Goal: Use online tool/utility: Utilize a website feature to perform a specific function

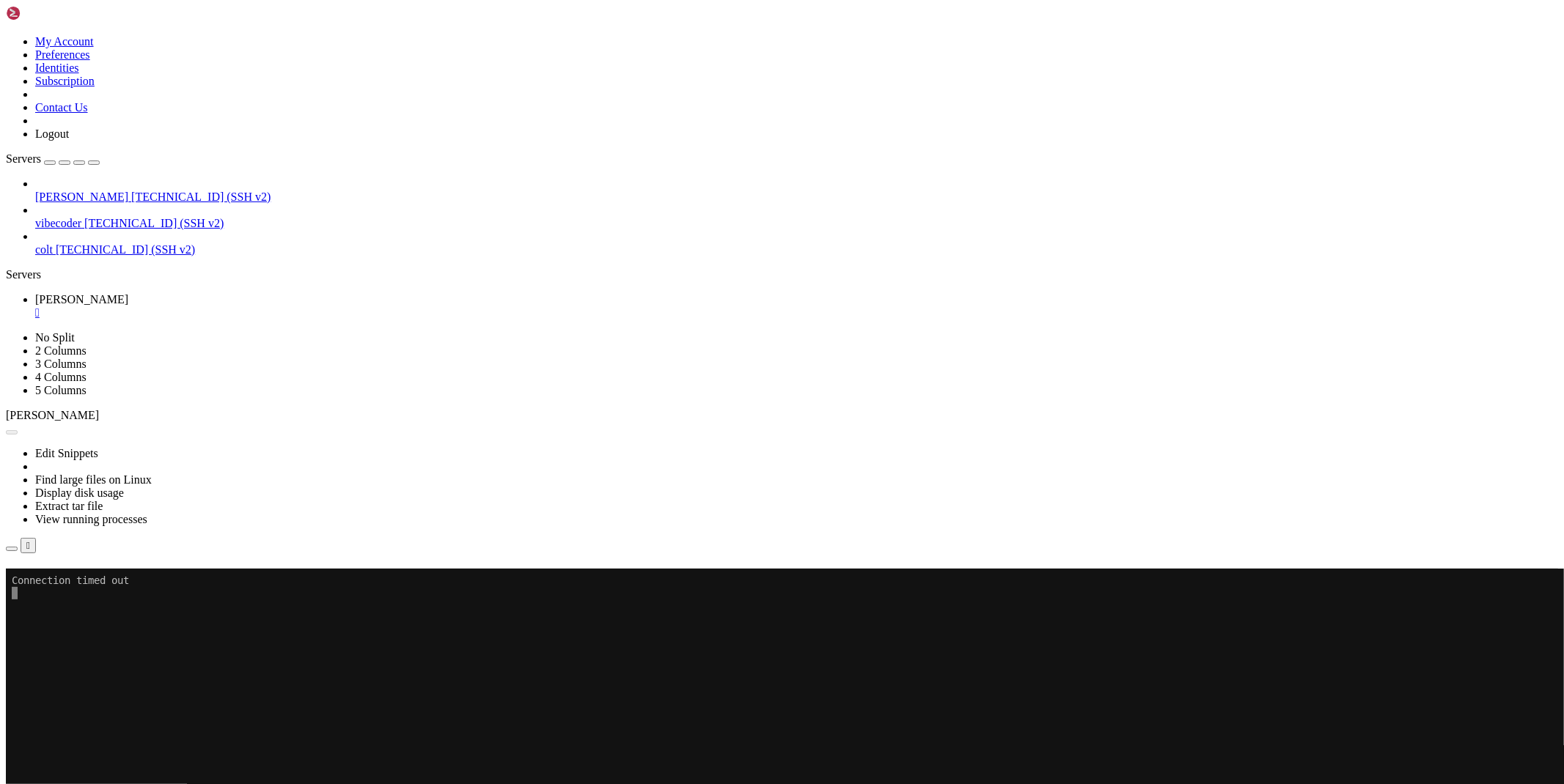
click at [876, 582] on div "Reconnect" at bounding box center [782, 590] width 1552 height 15
drag, startPoint x: 878, startPoint y: 243, endPoint x: 695, endPoint y: 176, distance: 194.9
click at [64, 582] on button "Reconnect" at bounding box center [36, 590] width 59 height 15
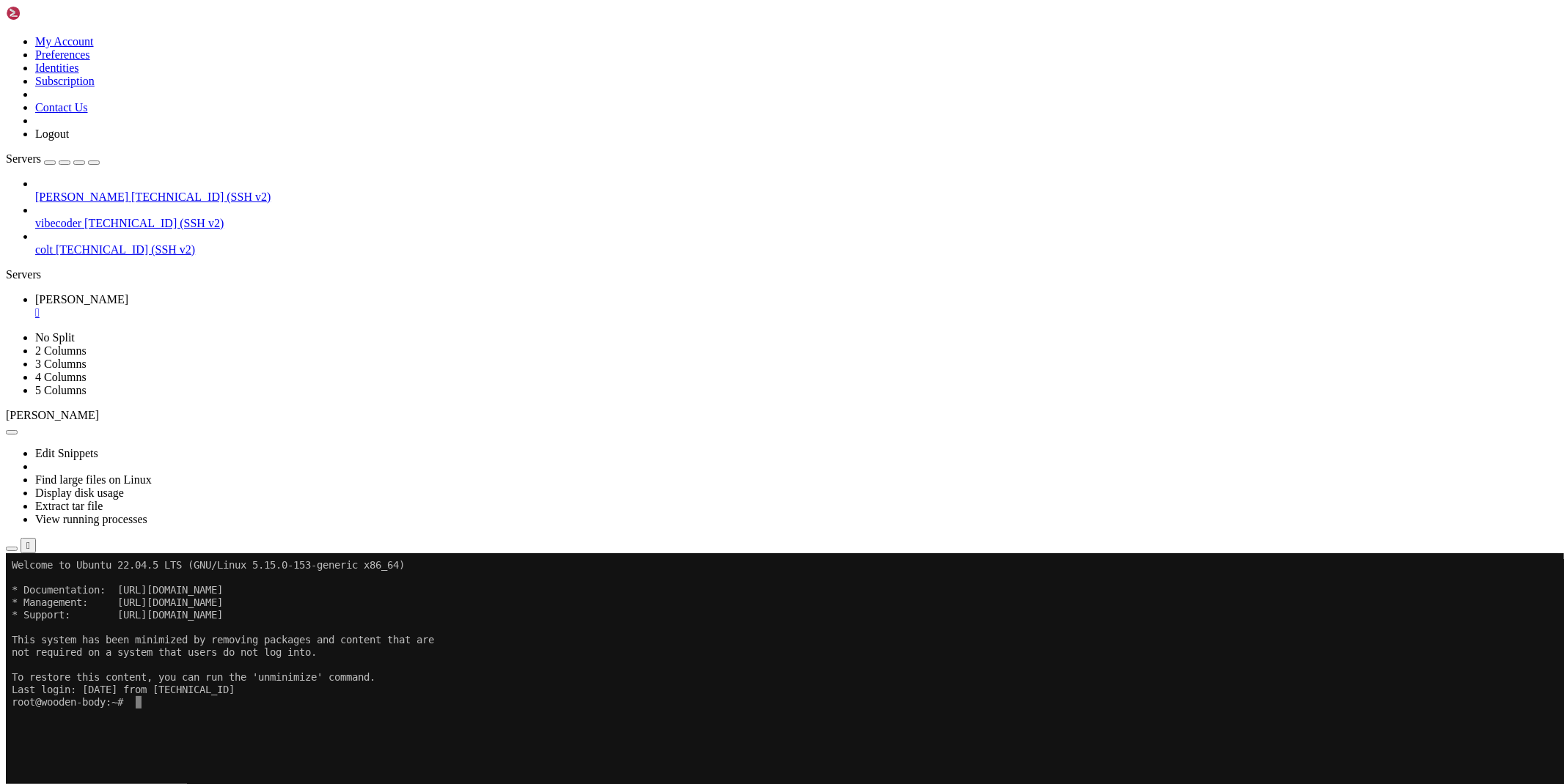
click at [12, 549] on icon "button" at bounding box center [12, 549] width 0 height 0
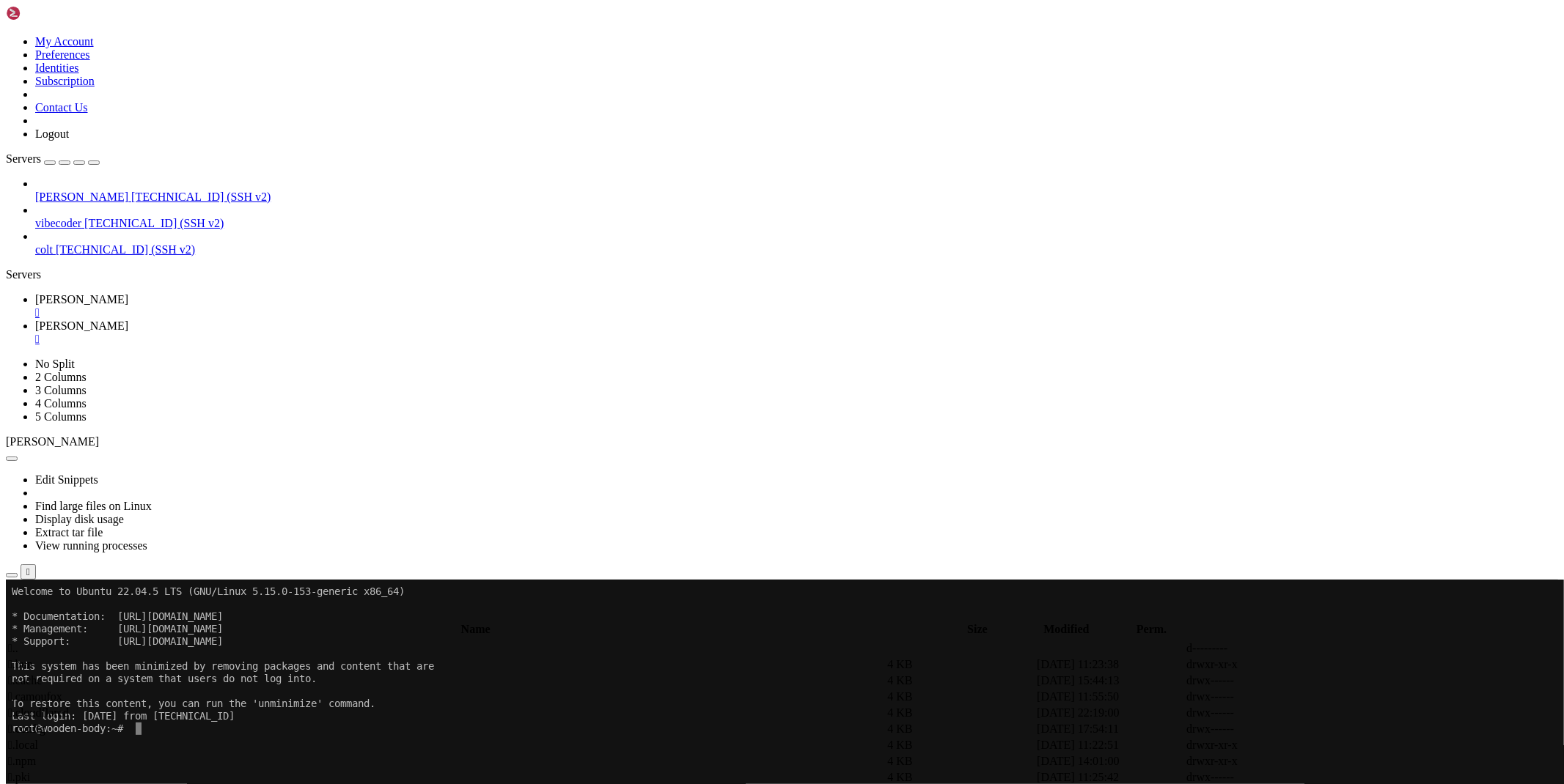
scroll to position [244, 0]
click at [44, 658] on span " bypass" at bounding box center [26, 665] width 36 height 12
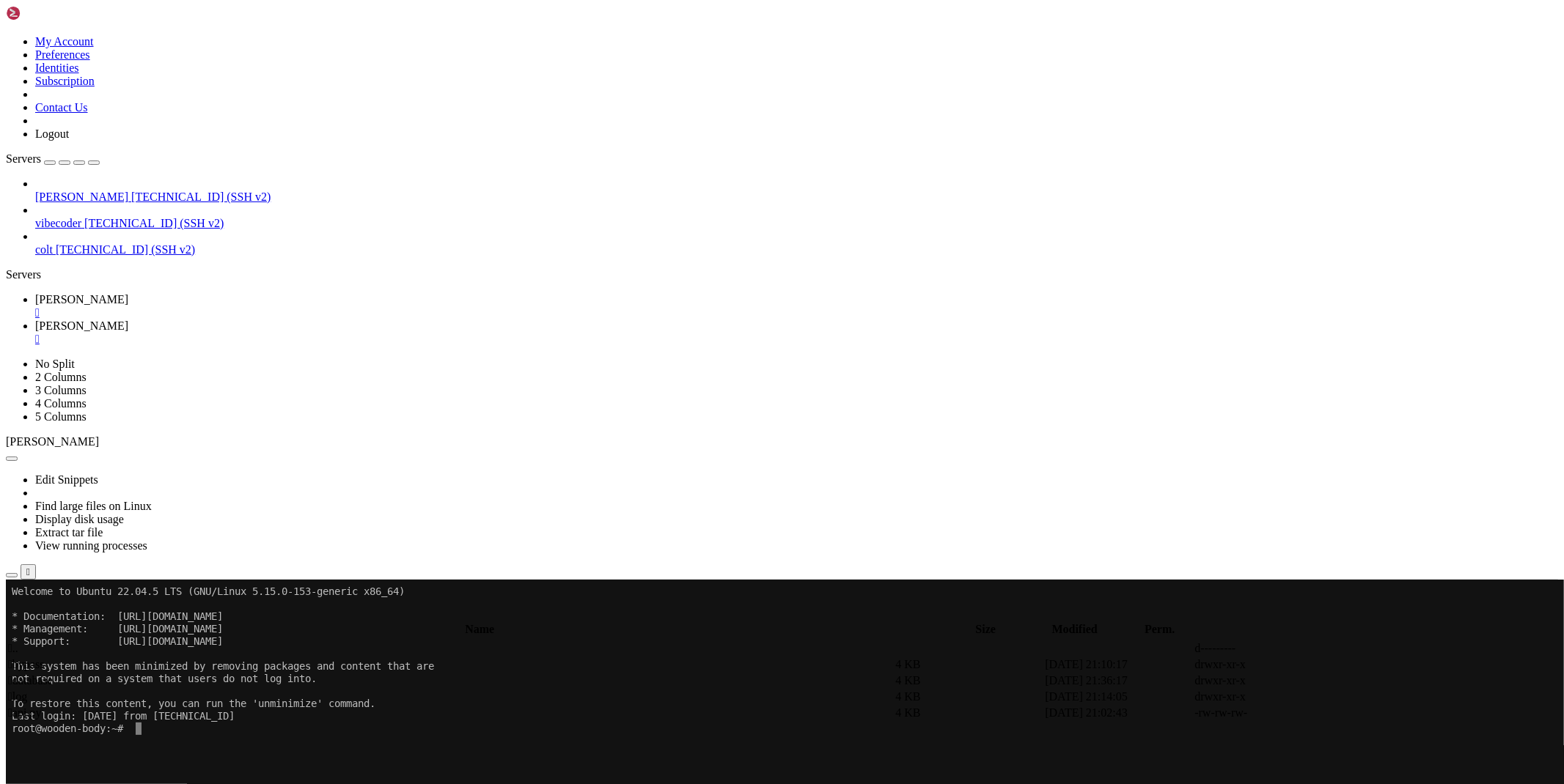
click at [44, 658] on span " bypass" at bounding box center [26, 665] width 36 height 12
click at [129, 293] on span "[PERSON_NAME]" at bounding box center [81, 299] width 93 height 12
drag, startPoint x: 216, startPoint y: 1094, endPoint x: 233, endPoint y: 1070, distance: 29.4
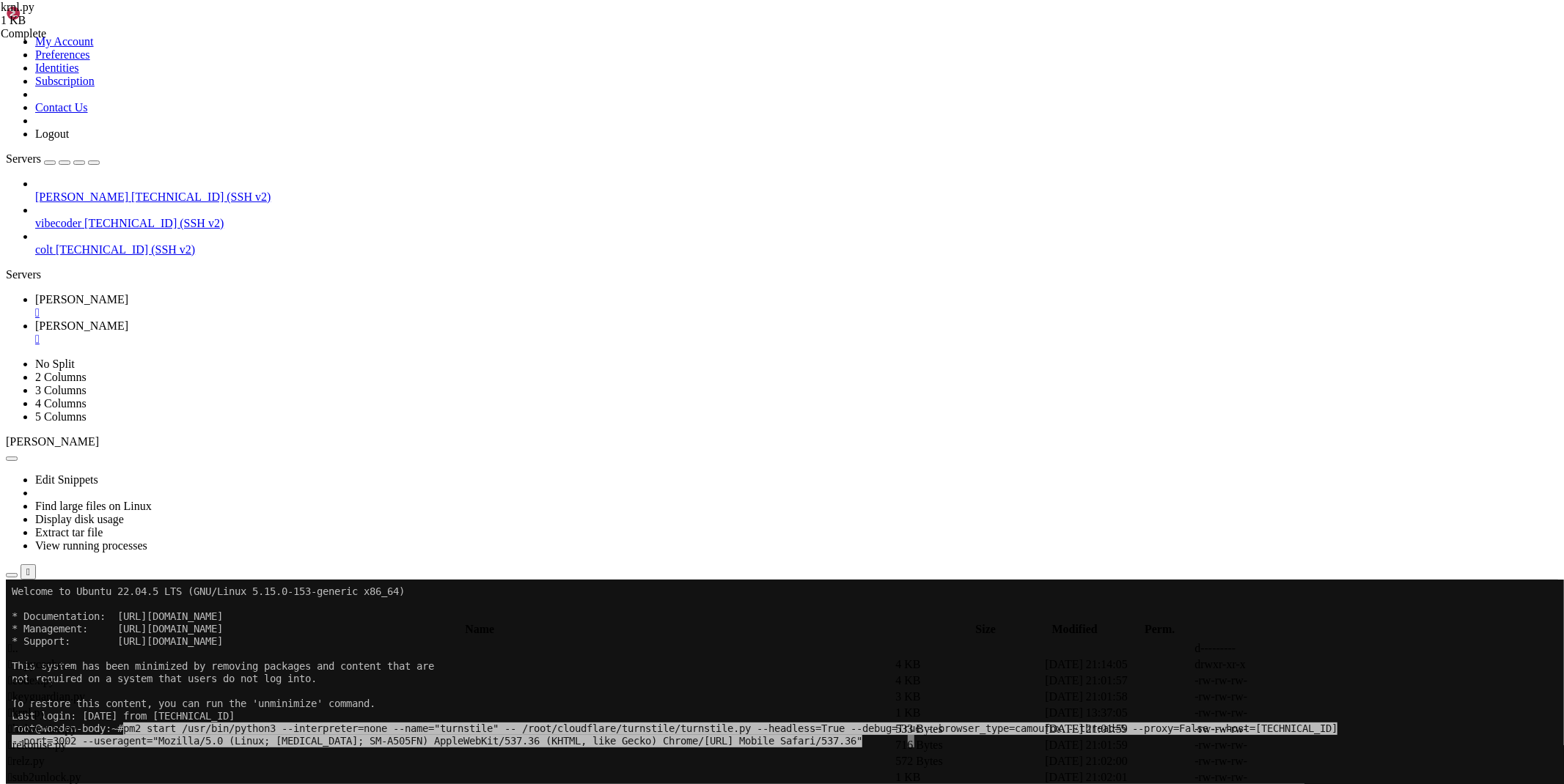
drag, startPoint x: 233, startPoint y: 1070, endPoint x: 805, endPoint y: 899, distance: 597.0
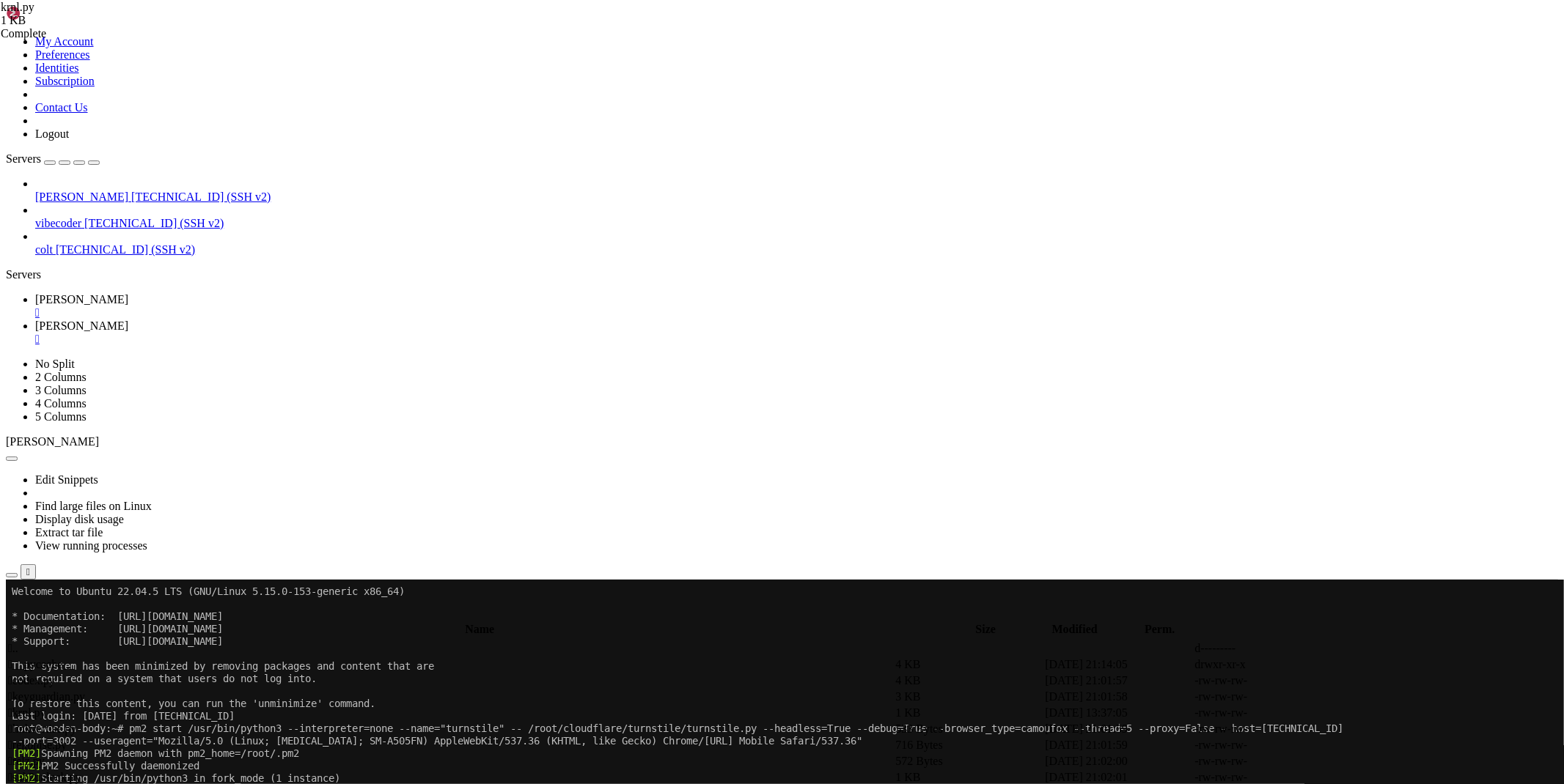
drag, startPoint x: 1446, startPoint y: 778, endPoint x: 1501, endPoint y: 779, distance: 55.0
copy div "[TECHNICAL_ID]"
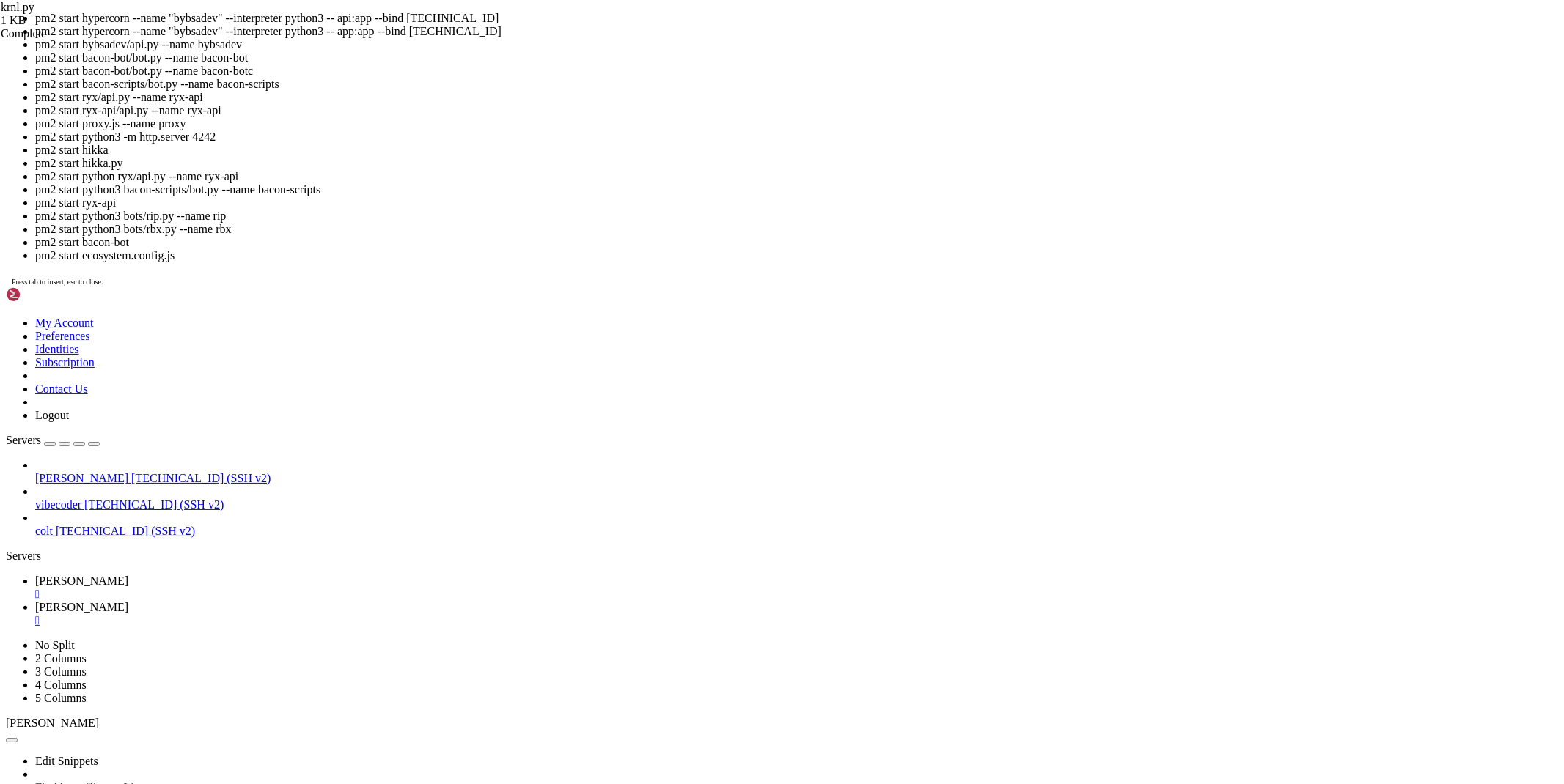
scroll to position [20, 0]
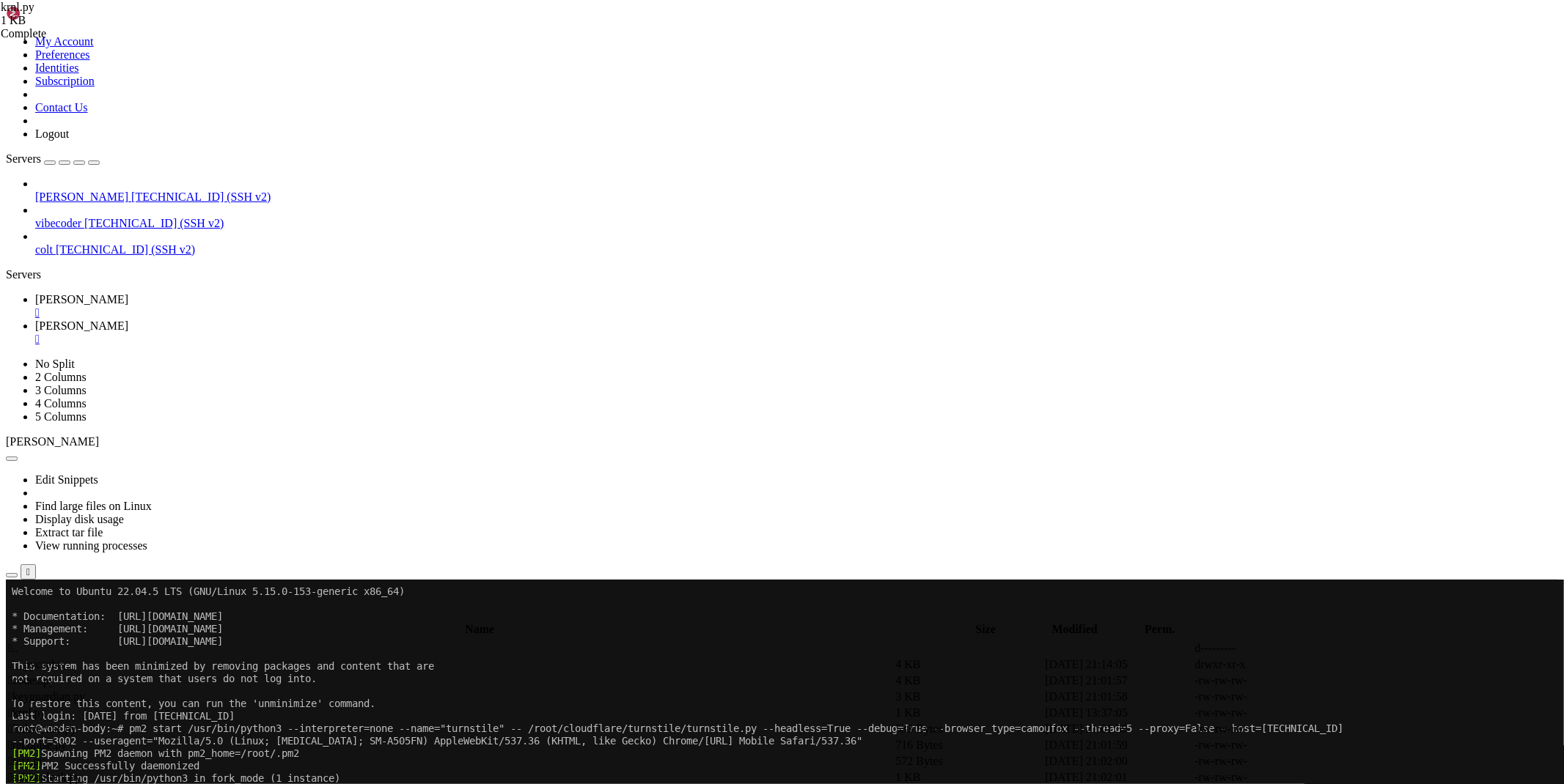
click at [275, 320] on link "[PERSON_NAME] " at bounding box center [796, 333] width 1523 height 26
click at [266, 641] on td " .." at bounding box center [450, 648] width 886 height 15
type input "/root/ryx"
click at [1344, 714] on icon at bounding box center [1344, 714] width 0 height 0
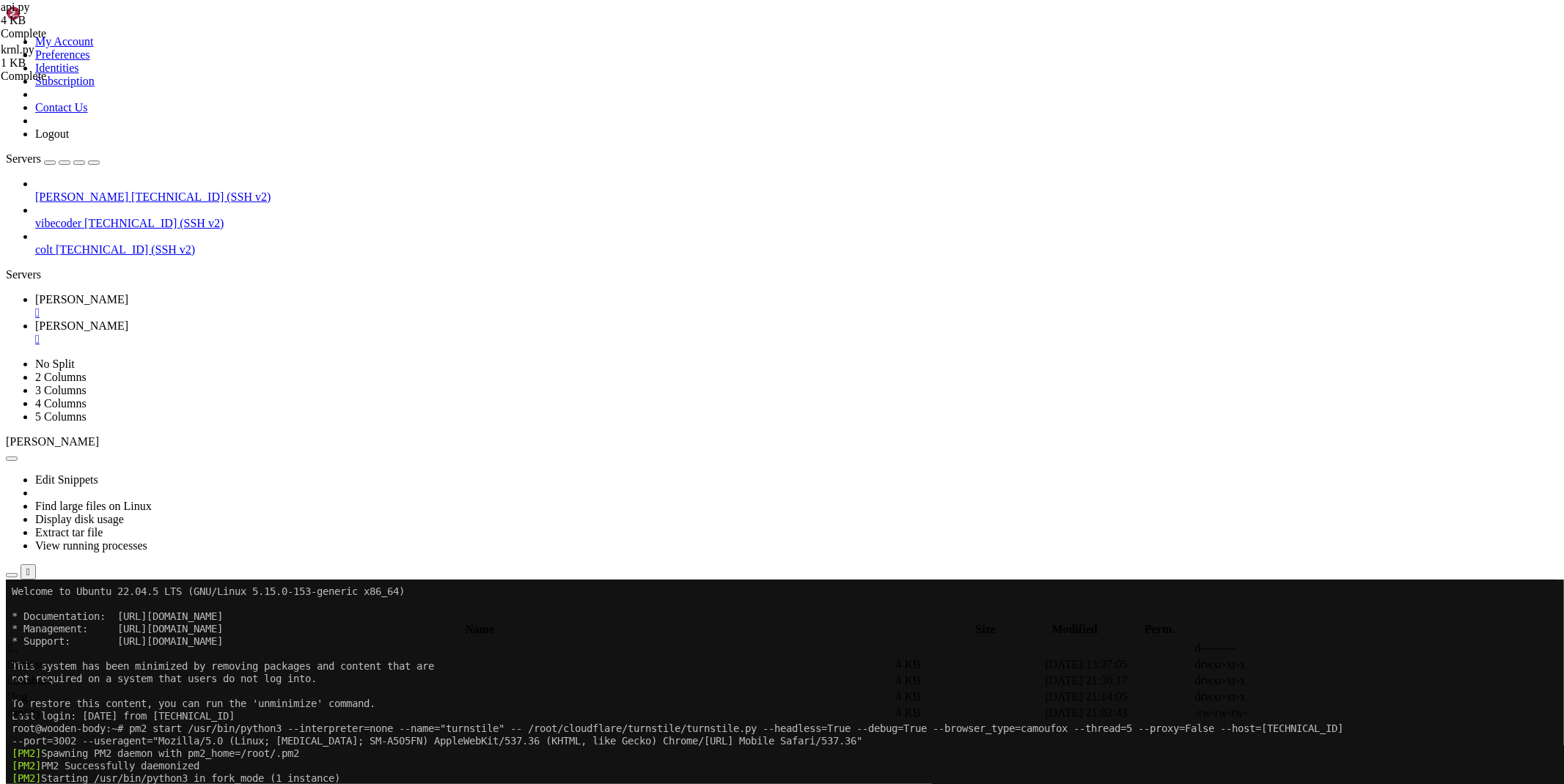
type textarea "return jsonify({'status': status, 'result': r, 'time': round(t,2)}), scode"
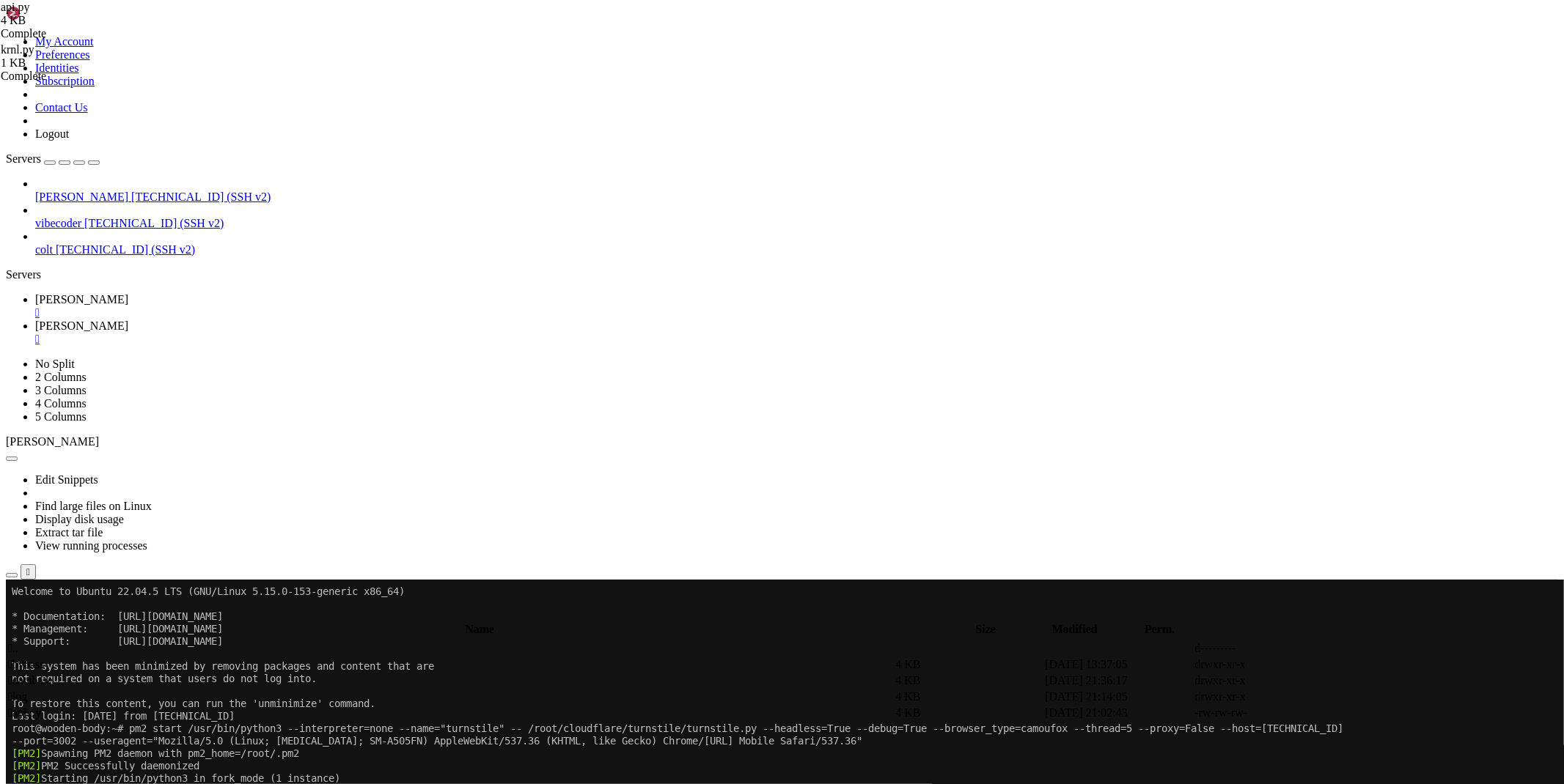
paste textarea "return jsonify({'status': status, 'result': r, 'time': round(t,2)}), scode"
type textarea "s=time.time(); r = await krnl.krnl(url); t=time.time()-s"
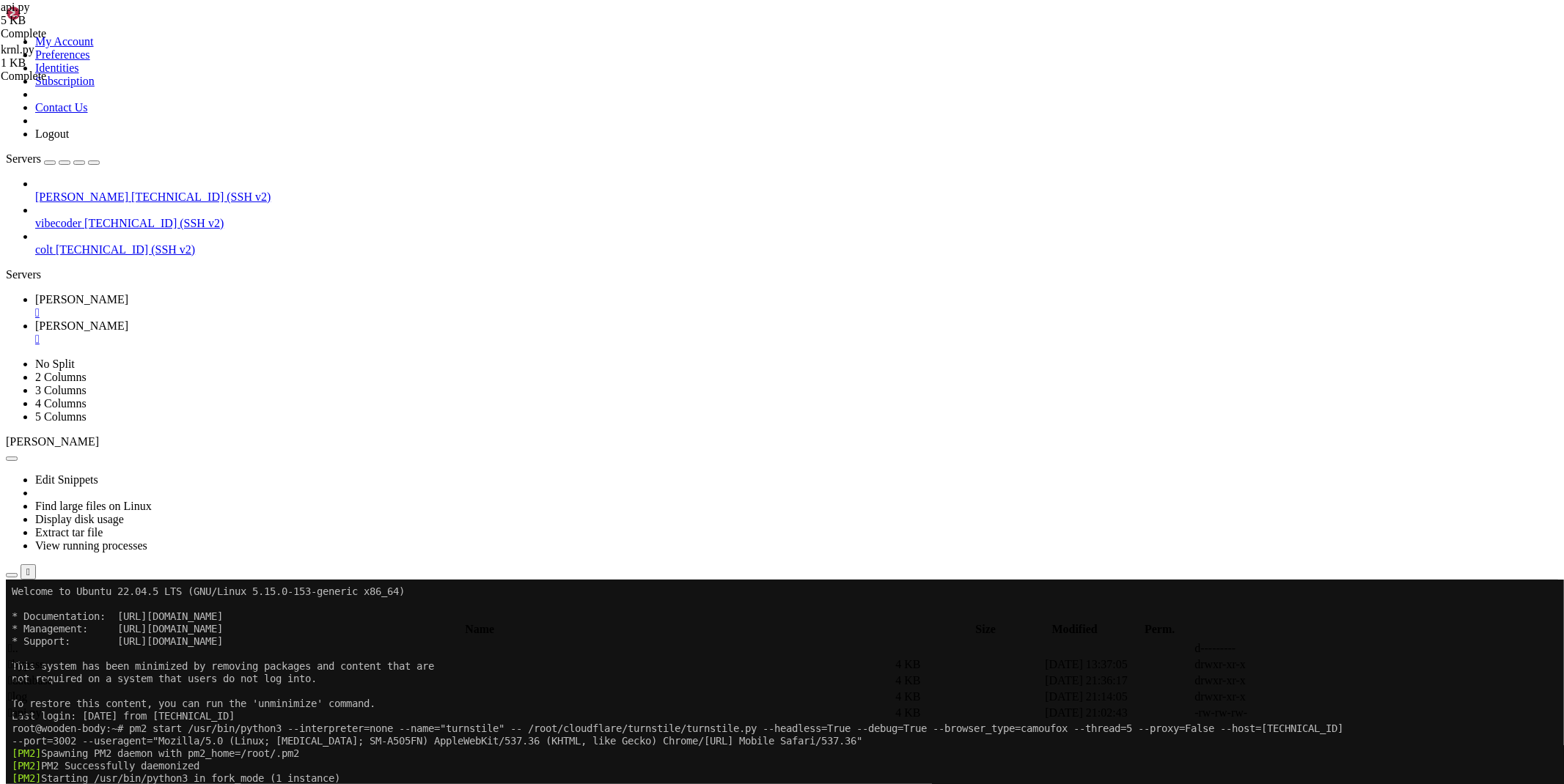
click at [129, 293] on span "[PERSON_NAME]" at bounding box center [81, 299] width 93 height 12
click at [301, 320] on link "[PERSON_NAME] " at bounding box center [796, 333] width 1523 height 26
click at [44, 658] on span " bypass" at bounding box center [26, 665] width 36 height 12
type input "/root/ryx/bypass"
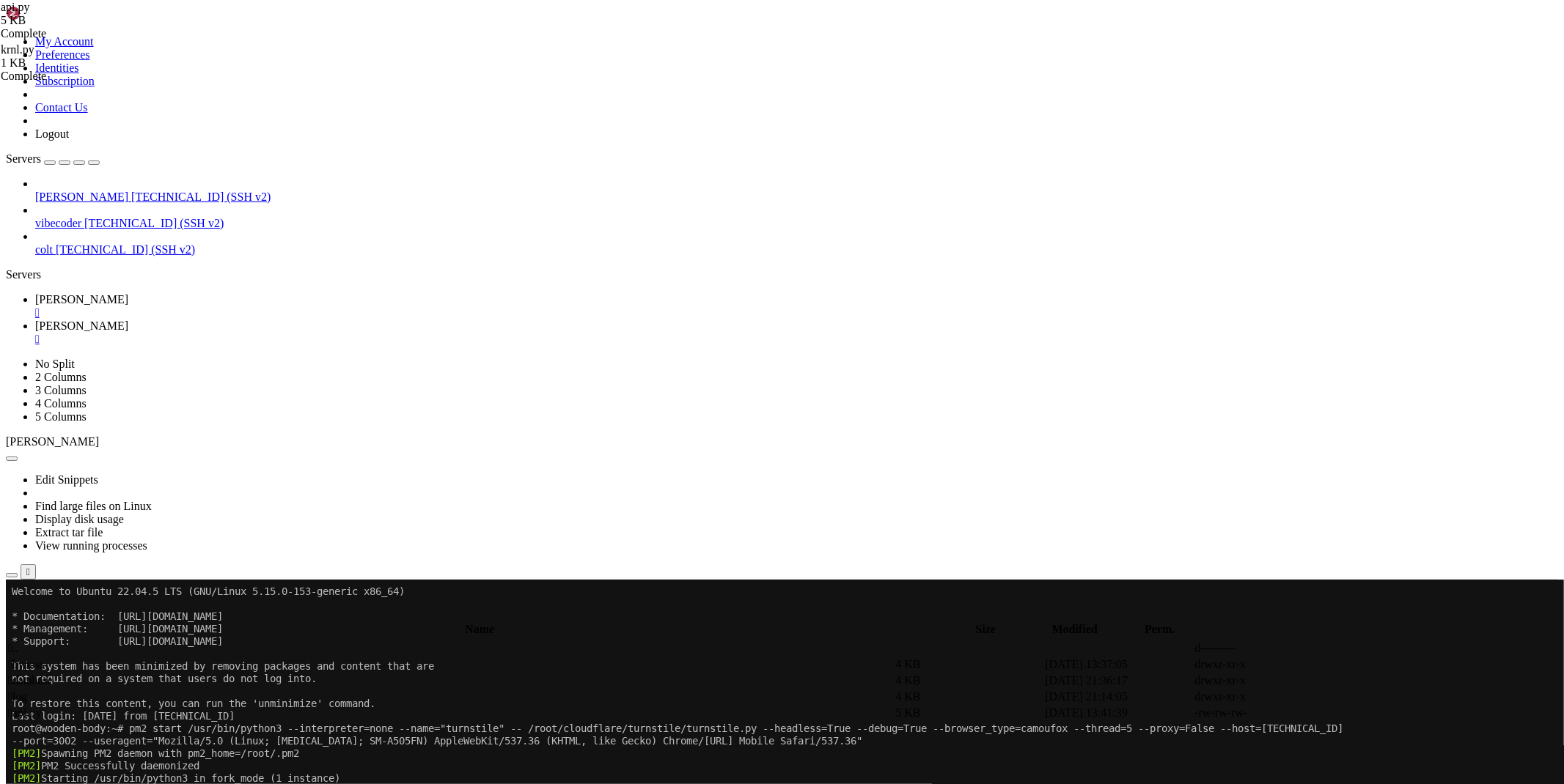
click at [237, 658] on td " bypass" at bounding box center [450, 665] width 886 height 15
click at [1344, 714] on icon at bounding box center [1344, 714] width 0 height 0
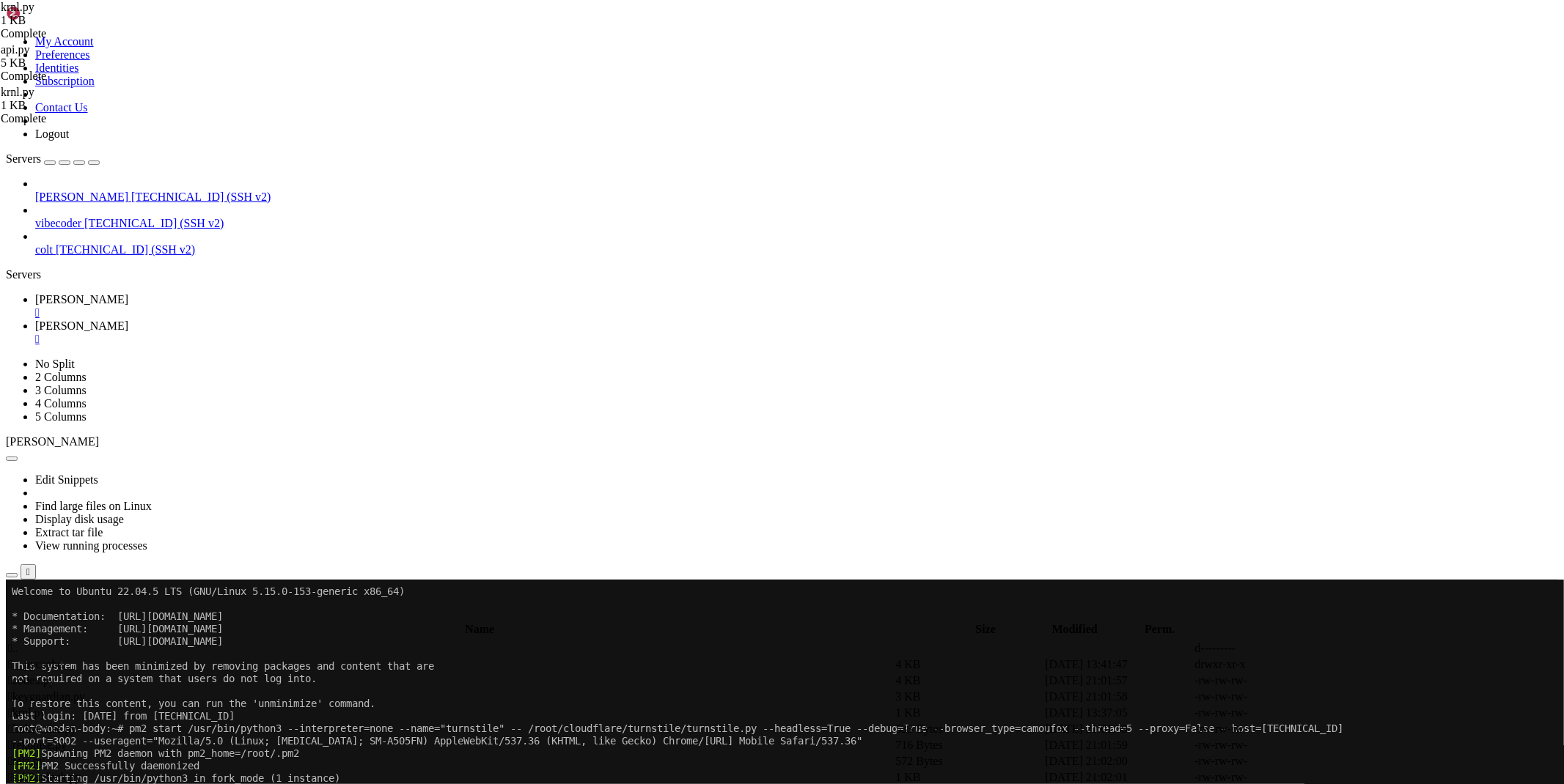
type textarea "except: return 'Failed bypass'"
click at [224, 293] on link "[PERSON_NAME] " at bounding box center [796, 306] width 1523 height 26
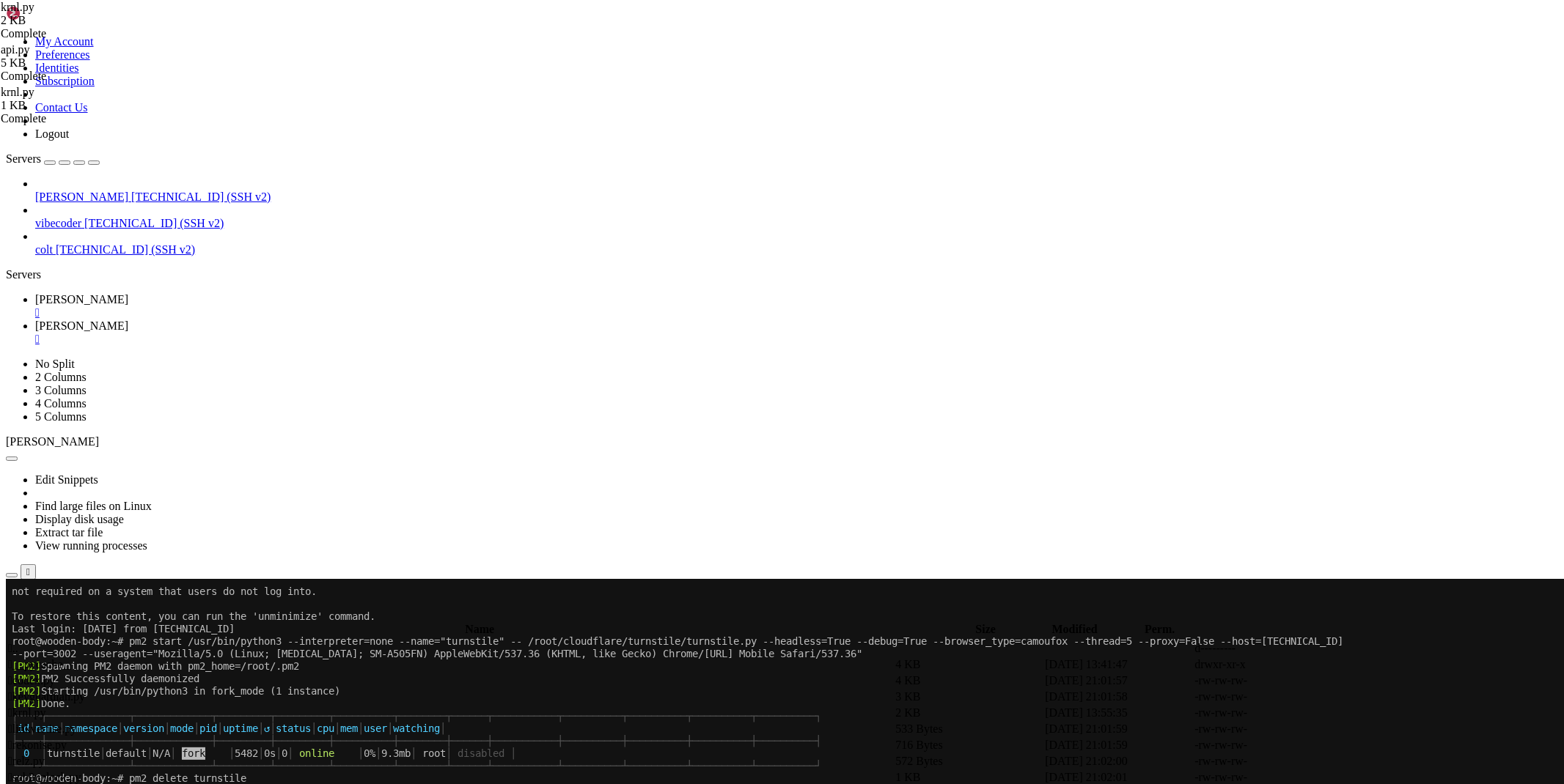
scroll to position [597, 0]
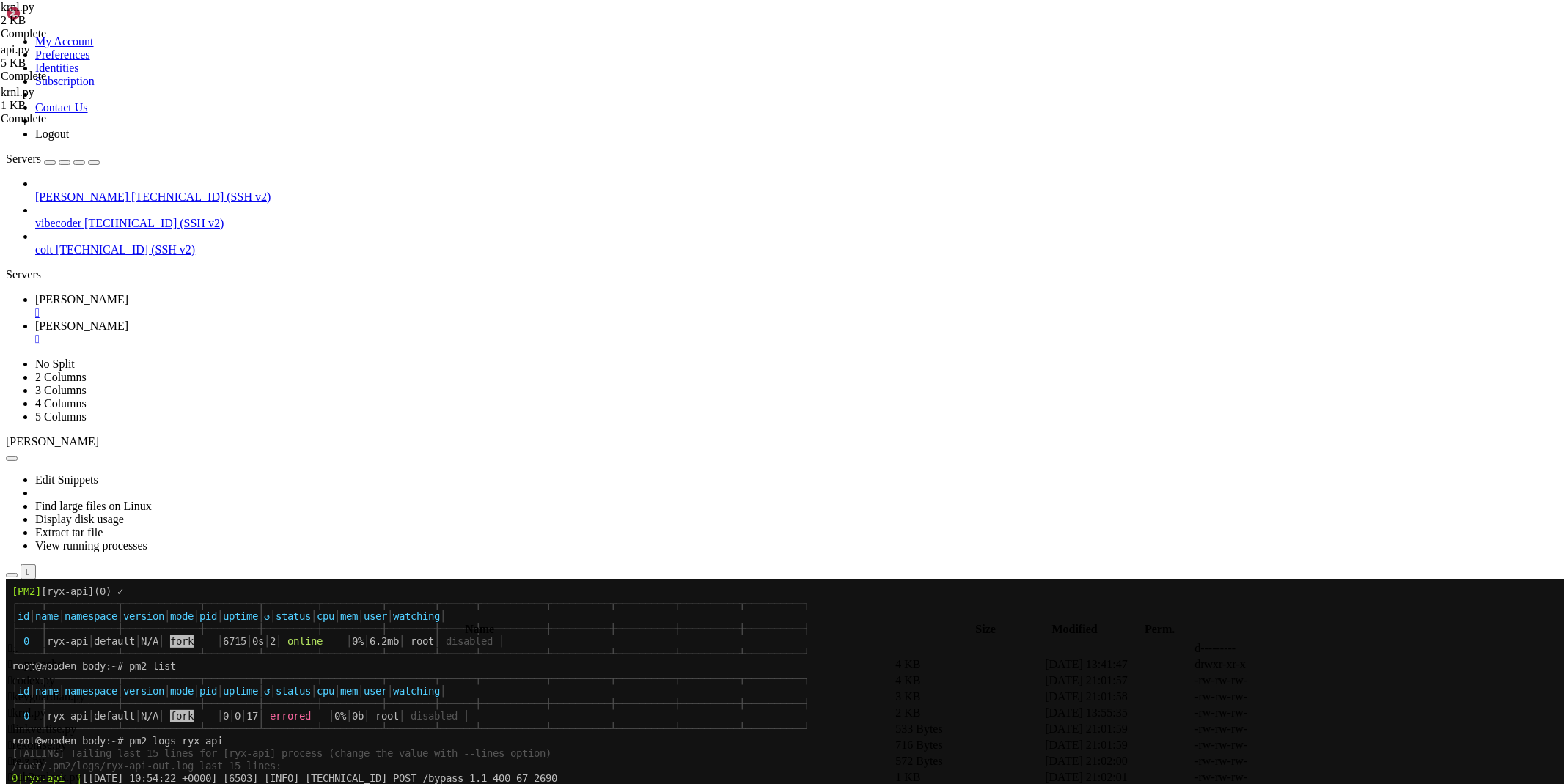
drag, startPoint x: 218, startPoint y: 1214, endPoint x: 17, endPoint y: 1117, distance: 223.2
drag, startPoint x: 328, startPoint y: 1240, endPoint x: 13, endPoint y: 977, distance: 410.4
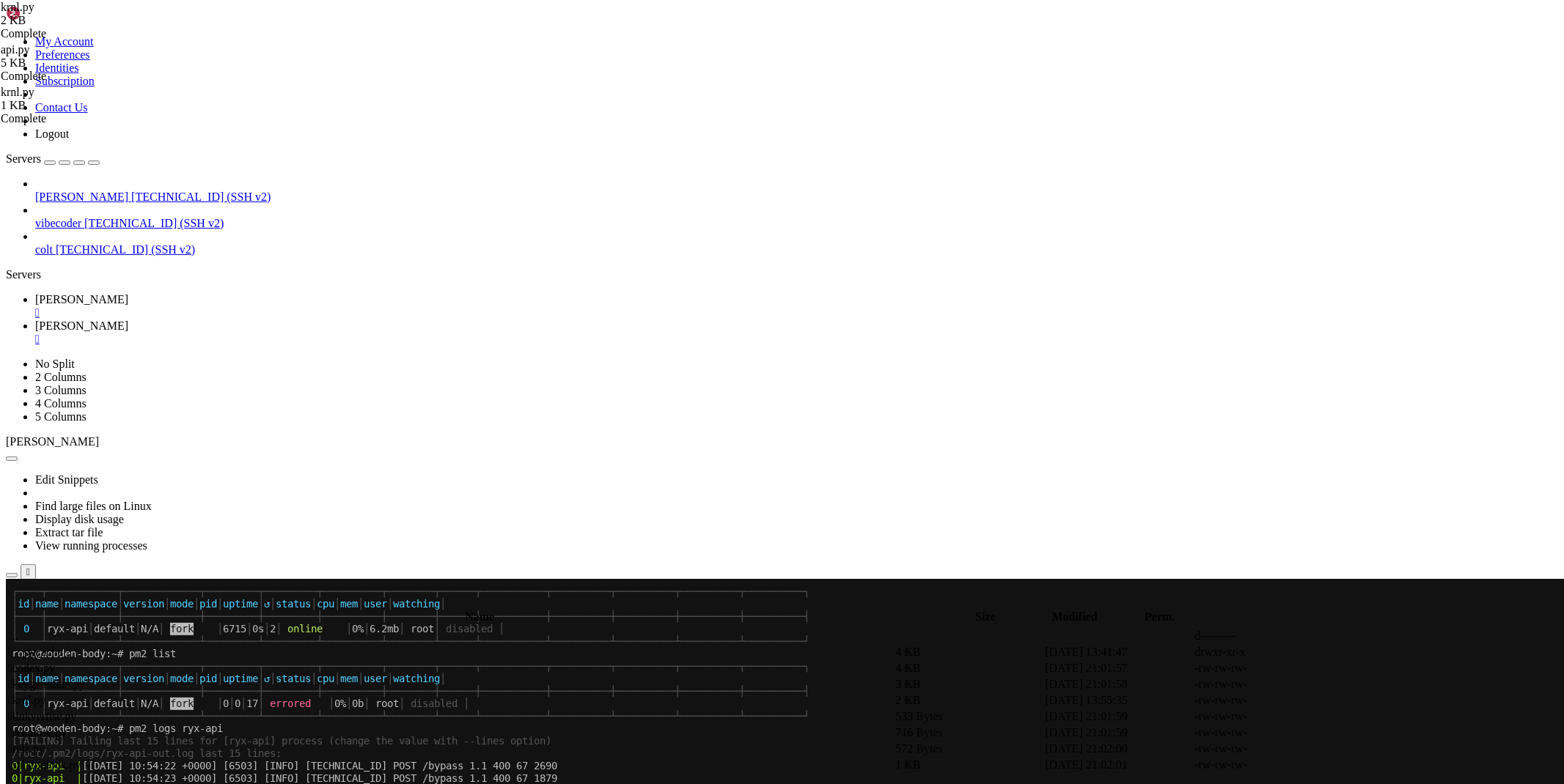
scroll to position [610, 0]
click at [129, 320] on span "[PERSON_NAME]" at bounding box center [81, 326] width 93 height 12
click at [1344, 701] on icon at bounding box center [1344, 701] width 0 height 0
type textarea "#print([DOMAIN_NAME](krnl(input('url - '))))"
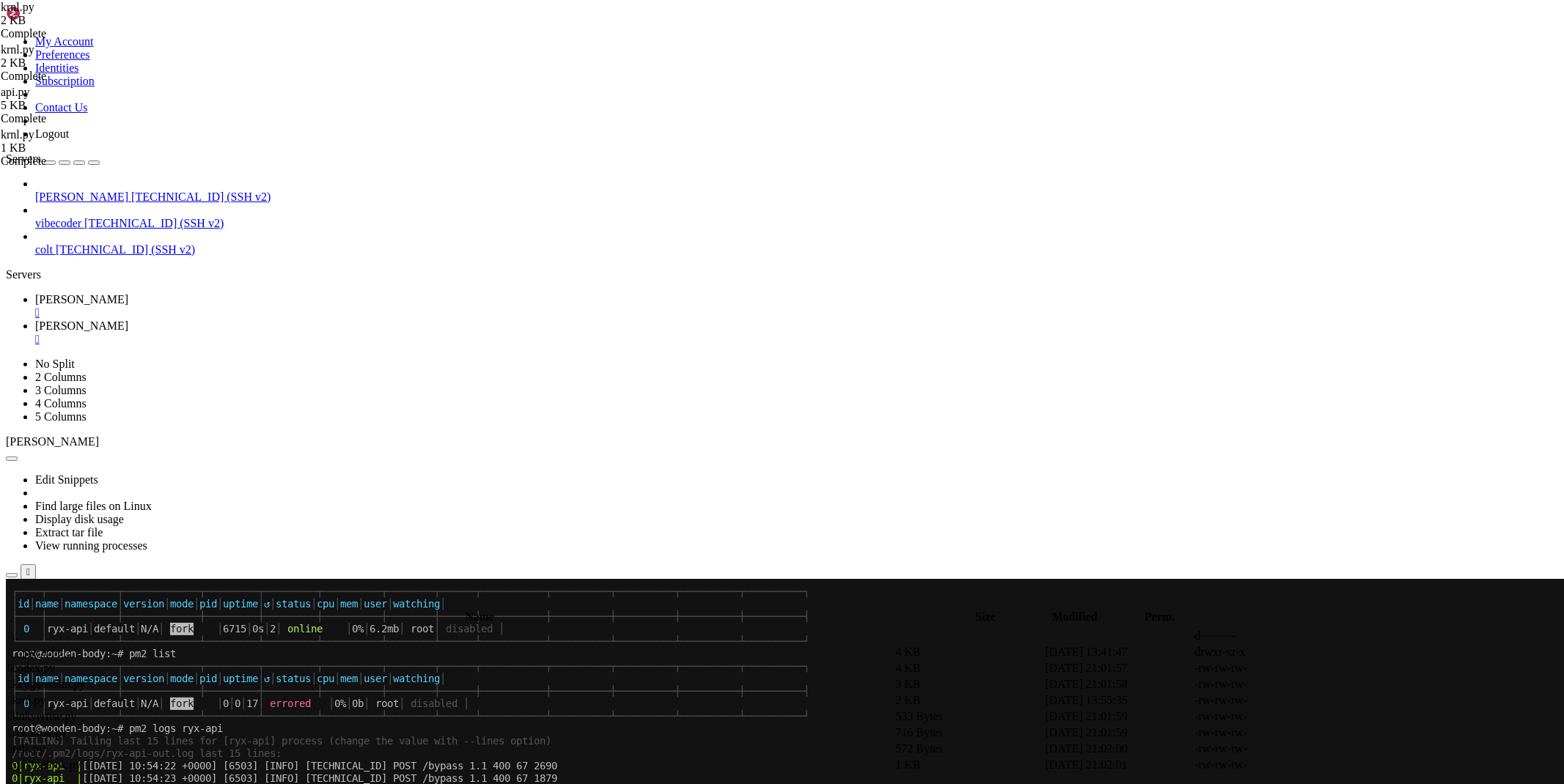
click at [129, 293] on span "[PERSON_NAME]" at bounding box center [81, 299] width 93 height 12
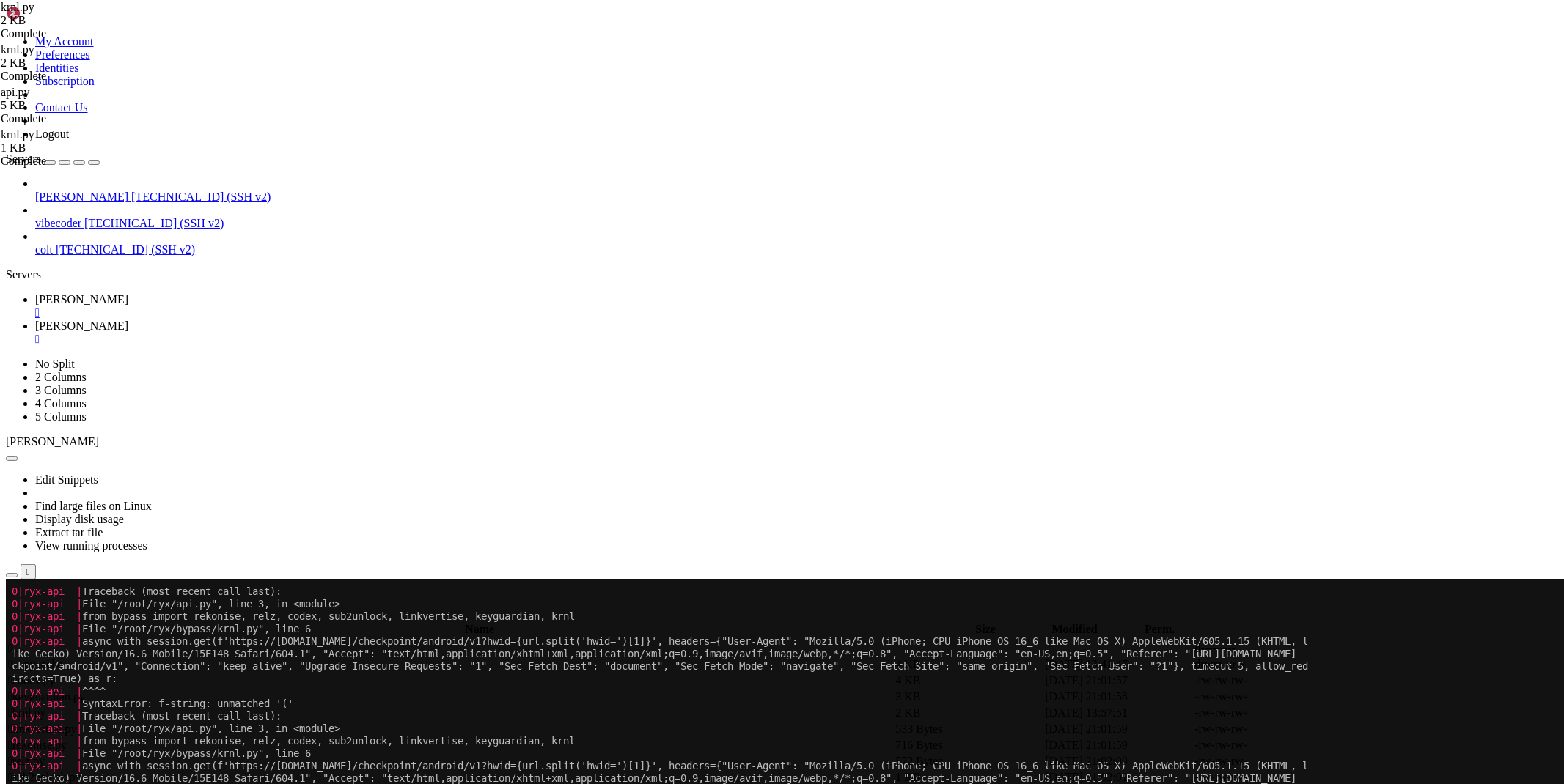
scroll to position [1433, 0]
